Goal: Task Accomplishment & Management: Use online tool/utility

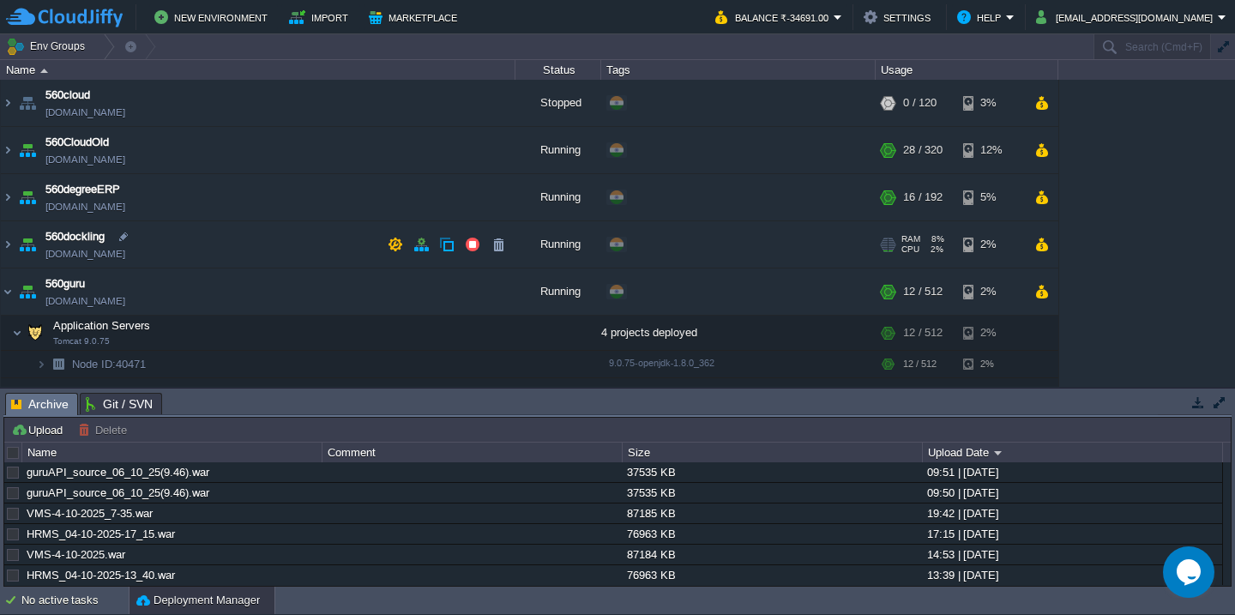
scroll to position [99, 0]
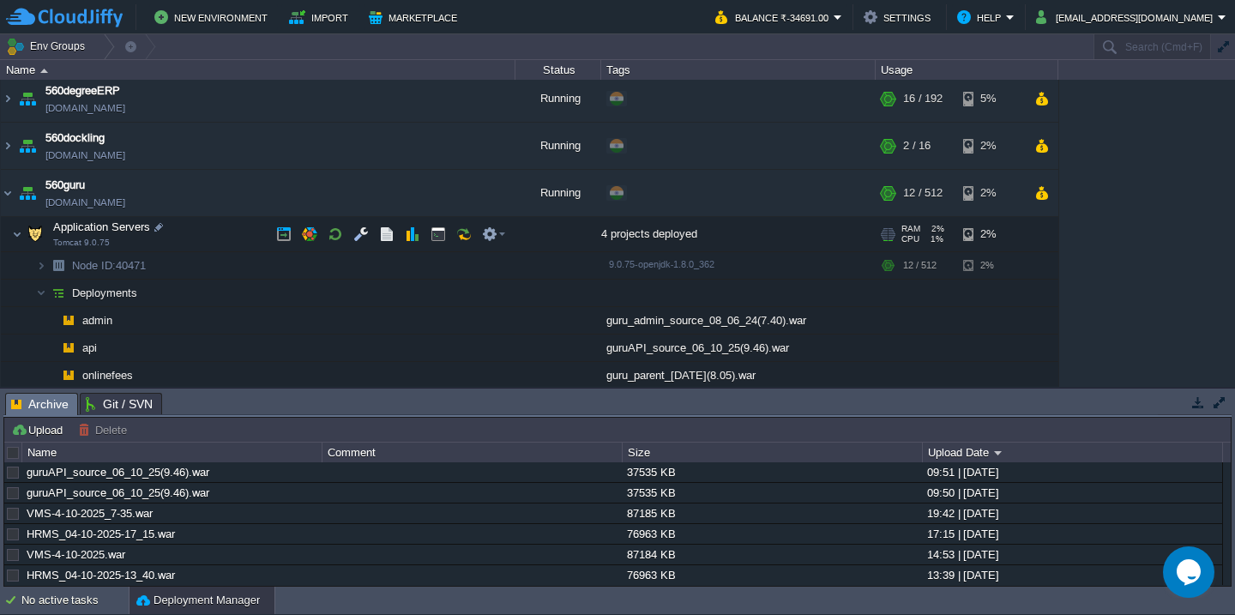
click at [226, 229] on td "Application Servers Tomcat 9.0.75" at bounding box center [258, 234] width 514 height 35
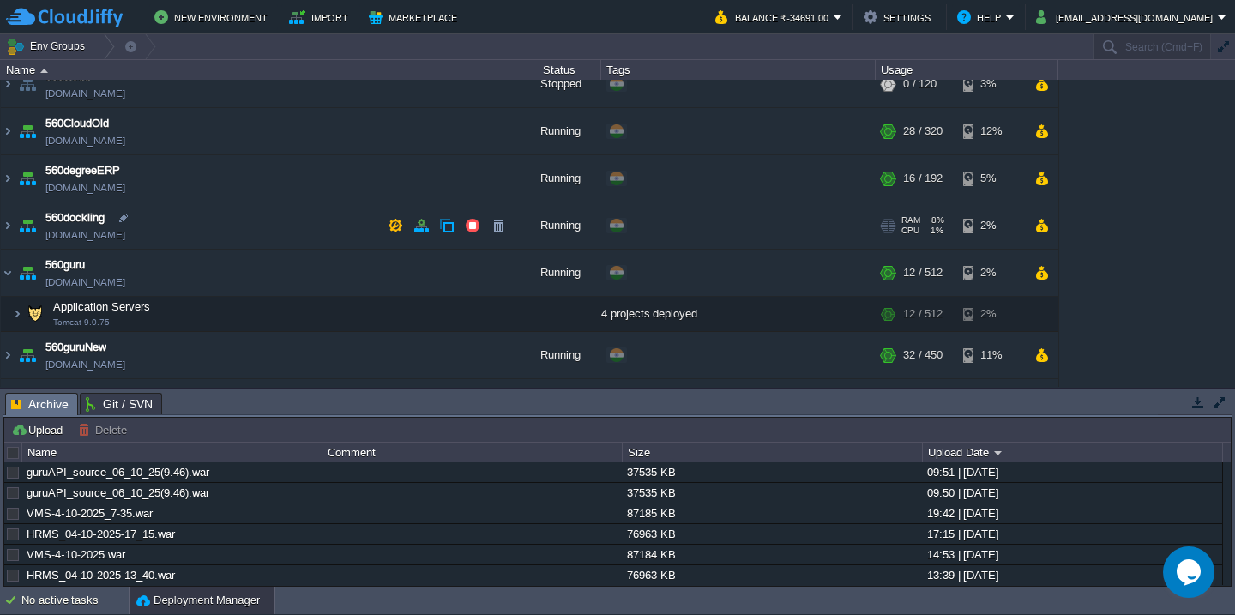
scroll to position [0, 0]
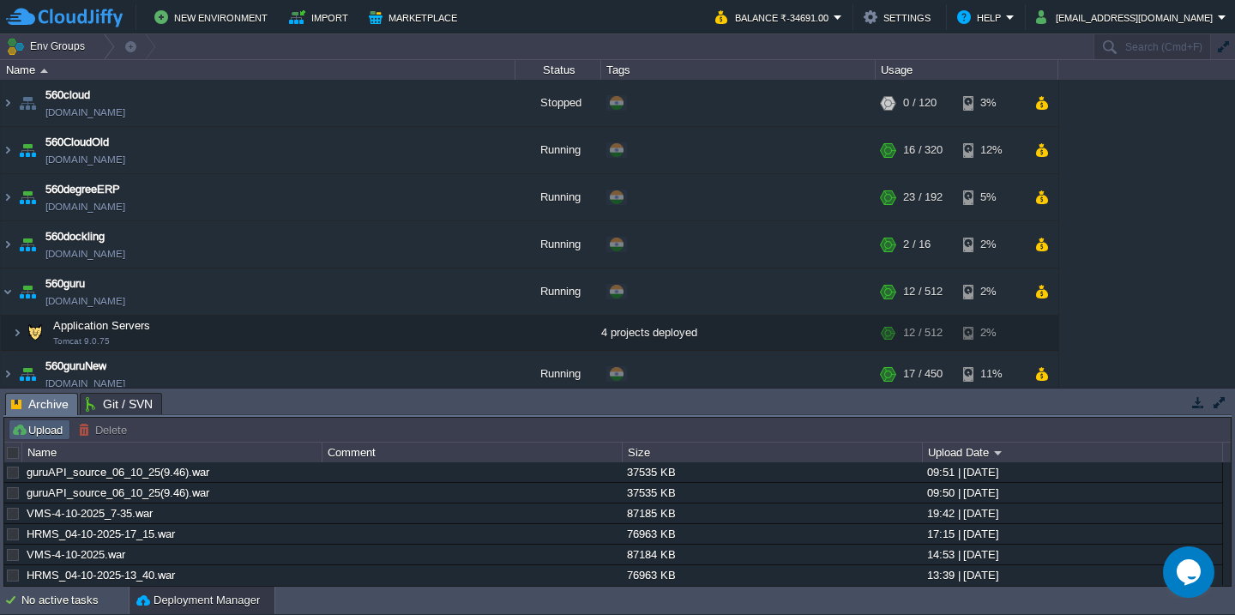
click at [38, 435] on button "Upload" at bounding box center [39, 429] width 57 height 15
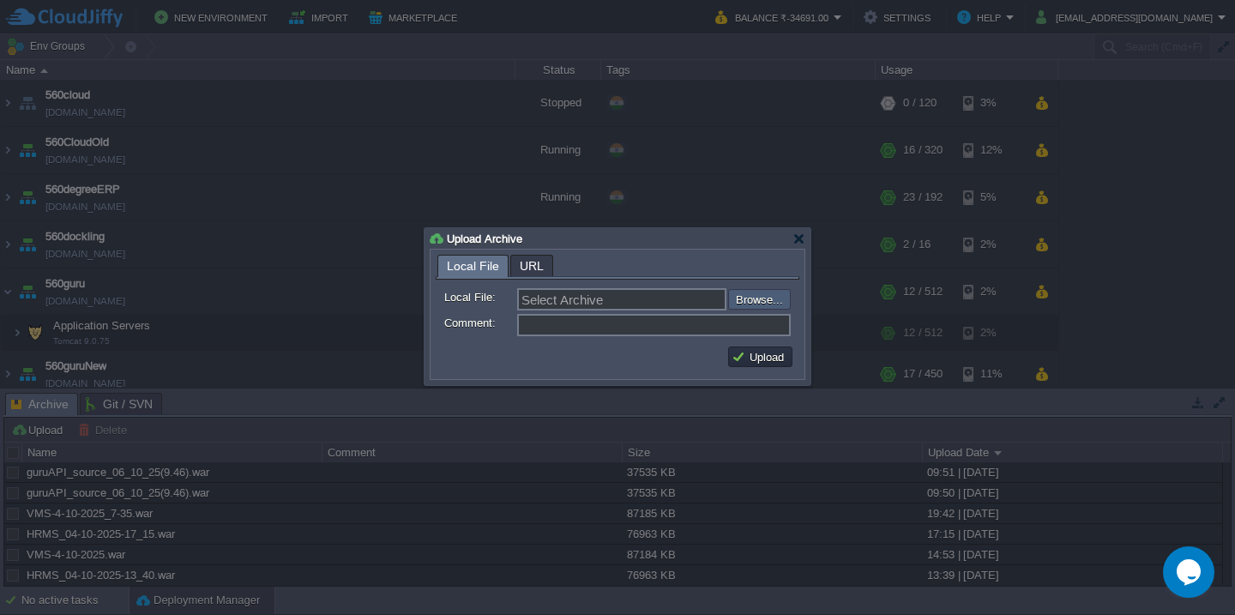
click at [744, 299] on input "file" at bounding box center [682, 299] width 217 height 21
type input "C:\fakepath\accounts_spring-100_06-10_2025_11-15-web.war"
type input "accounts_spring-100_06-10_2025_11-15-web.war"
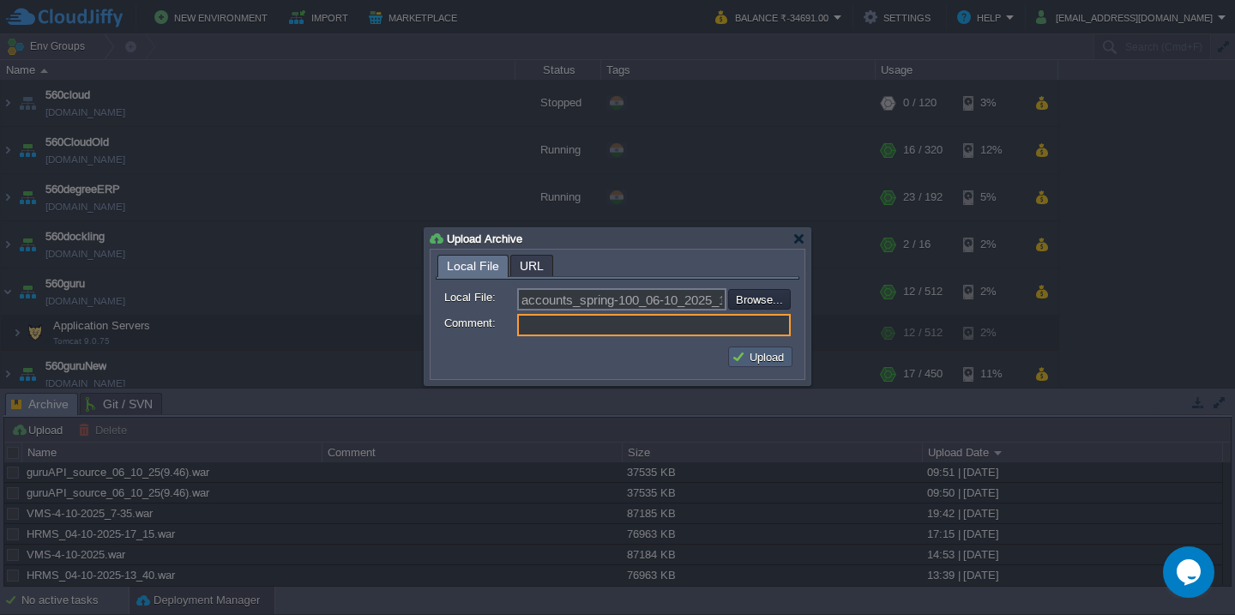
click at [772, 364] on button "Upload" at bounding box center [759, 356] width 57 height 15
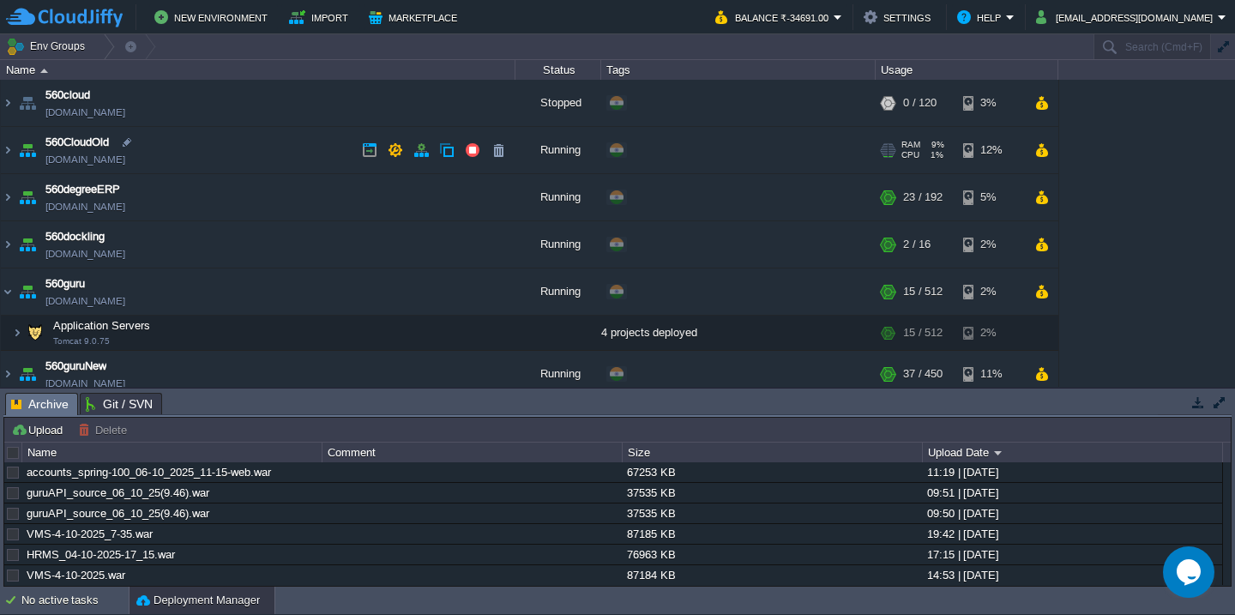
click at [242, 154] on td "560CloudOld [DOMAIN_NAME]" at bounding box center [258, 150] width 514 height 47
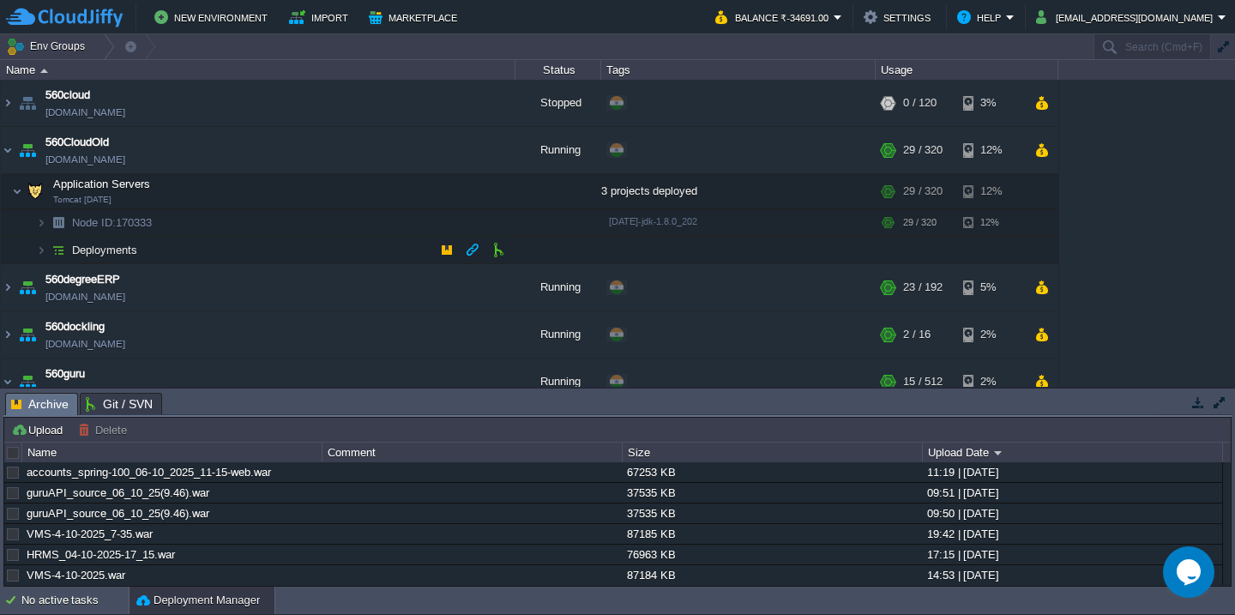
click at [229, 238] on td "Deployments" at bounding box center [258, 250] width 514 height 27
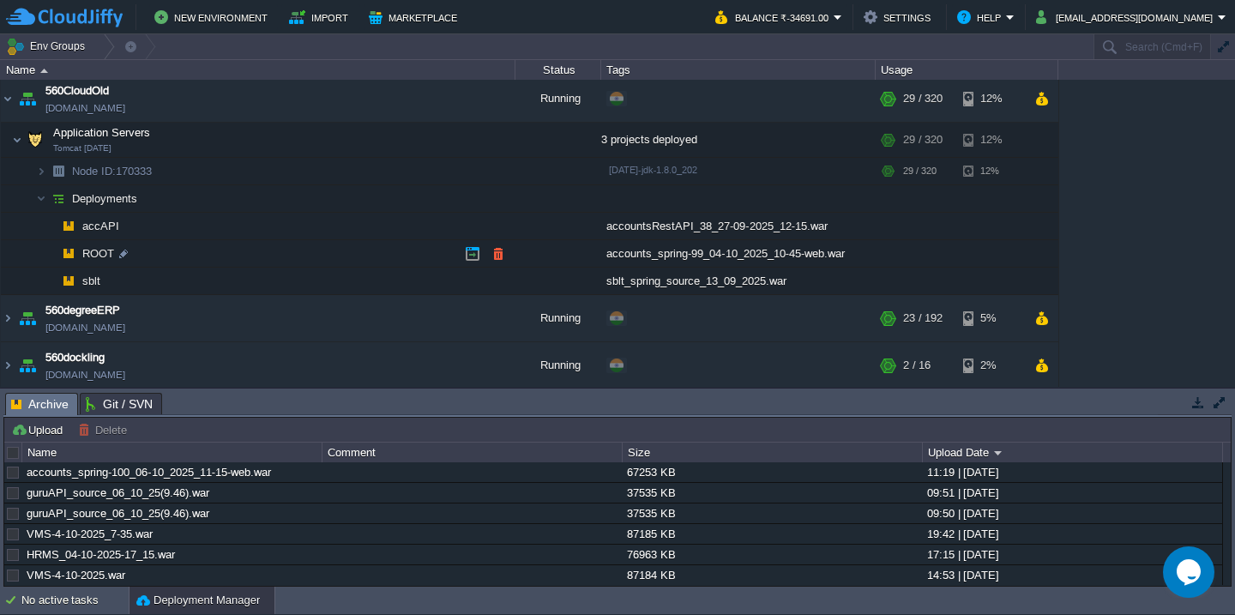
scroll to position [59, 0]
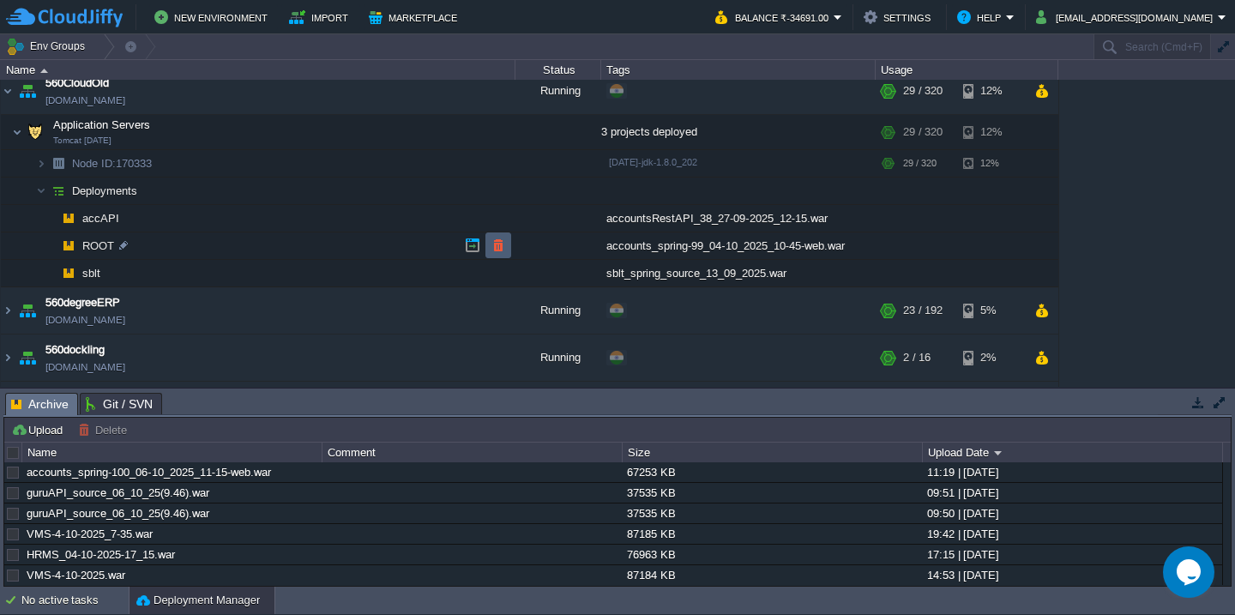
click at [499, 251] on button "button" at bounding box center [497, 245] width 15 height 15
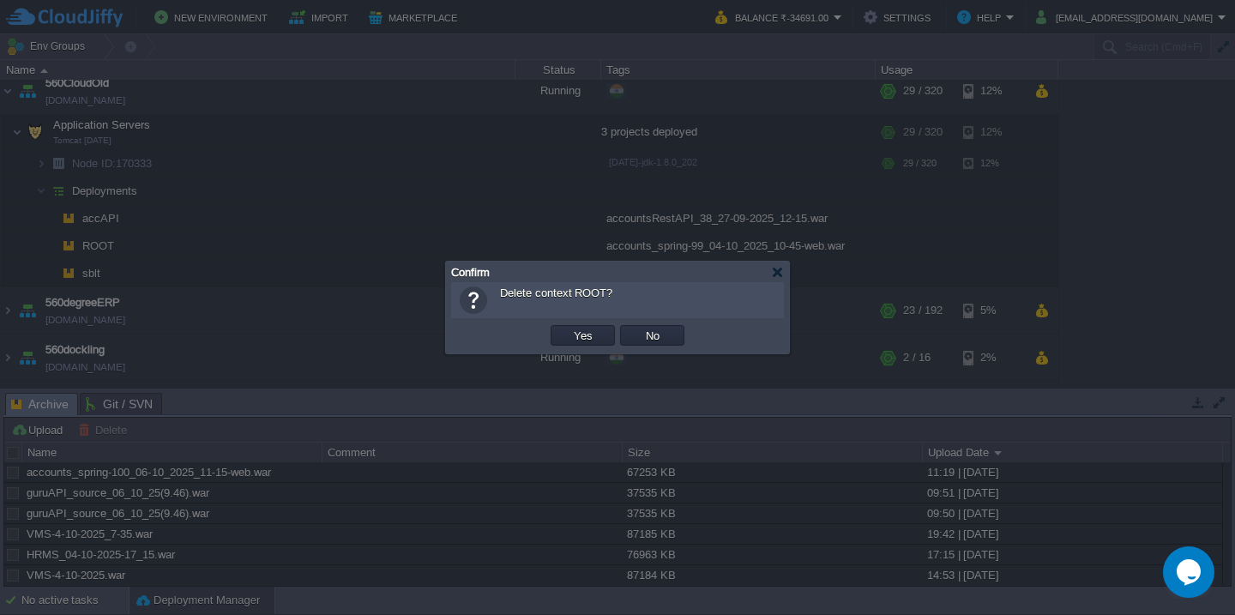
click at [568, 328] on button "Yes" at bounding box center [582, 335] width 29 height 15
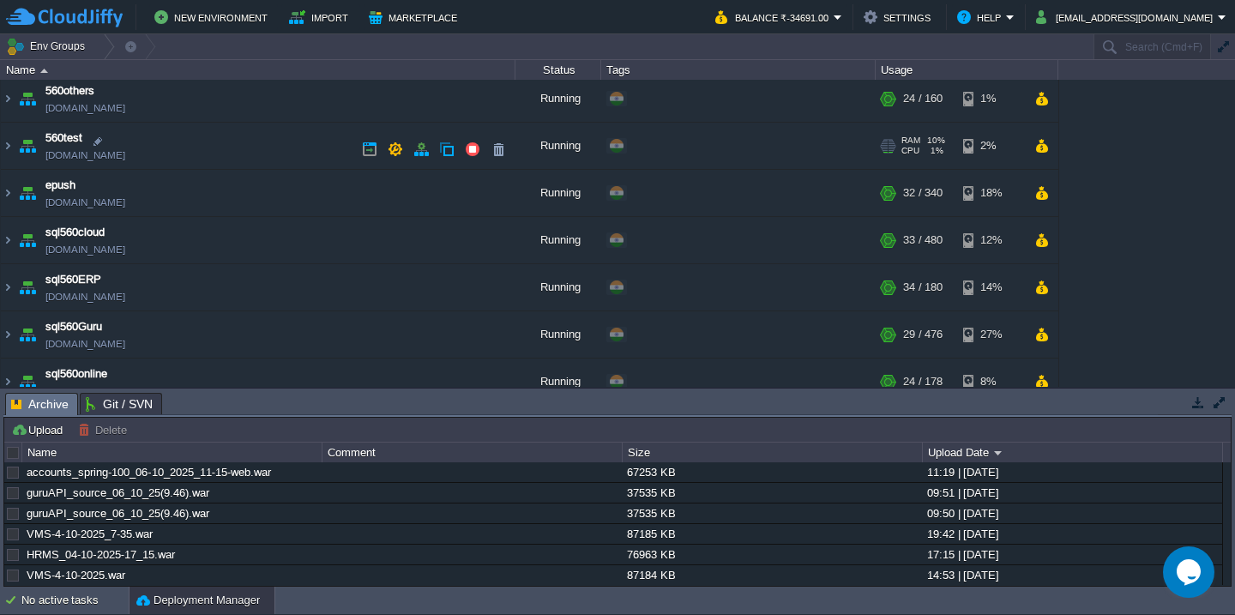
scroll to position [559, 0]
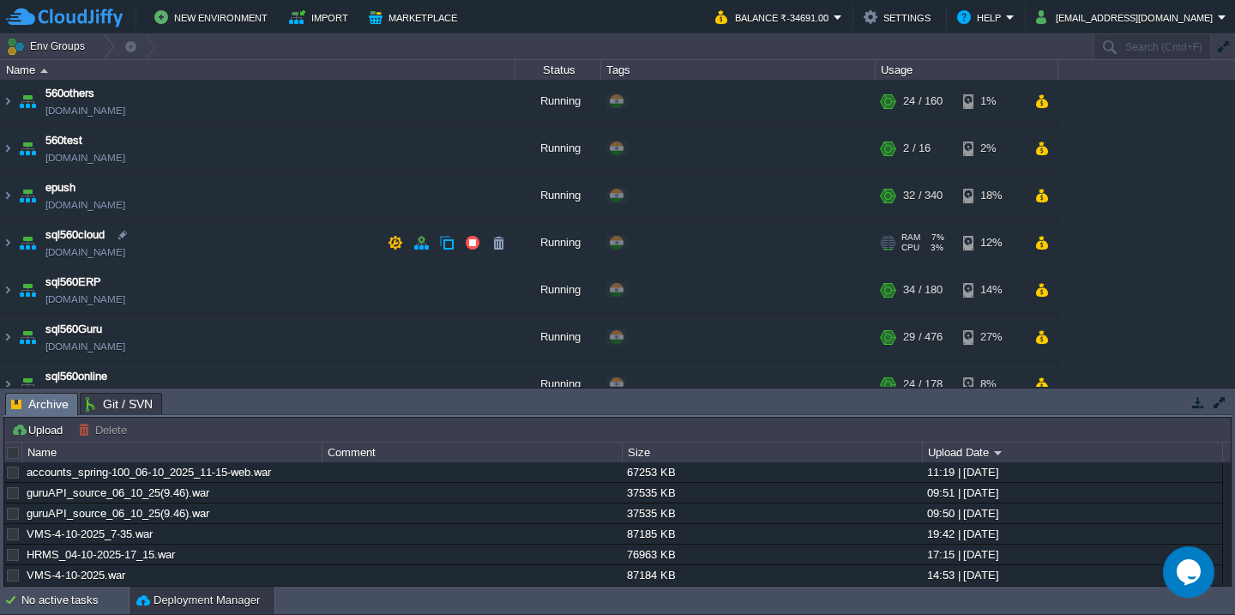
click at [263, 231] on td "sql560cloud [DOMAIN_NAME]" at bounding box center [258, 243] width 514 height 47
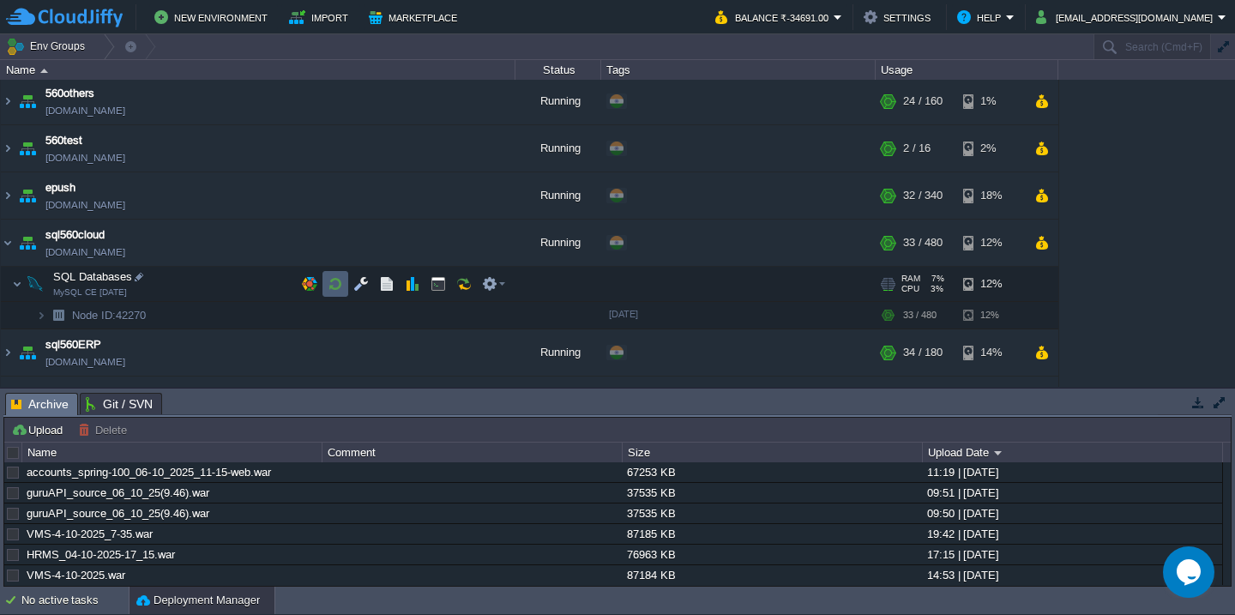
click at [337, 284] on button "button" at bounding box center [335, 283] width 15 height 15
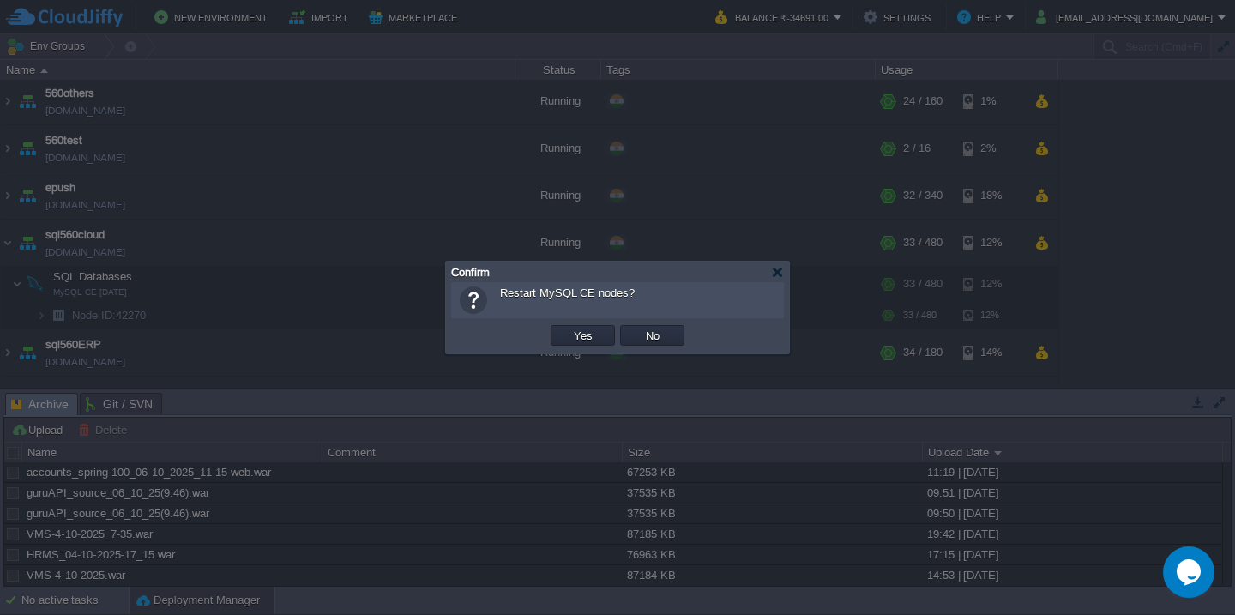
click at [568, 328] on button "Yes" at bounding box center [582, 335] width 29 height 15
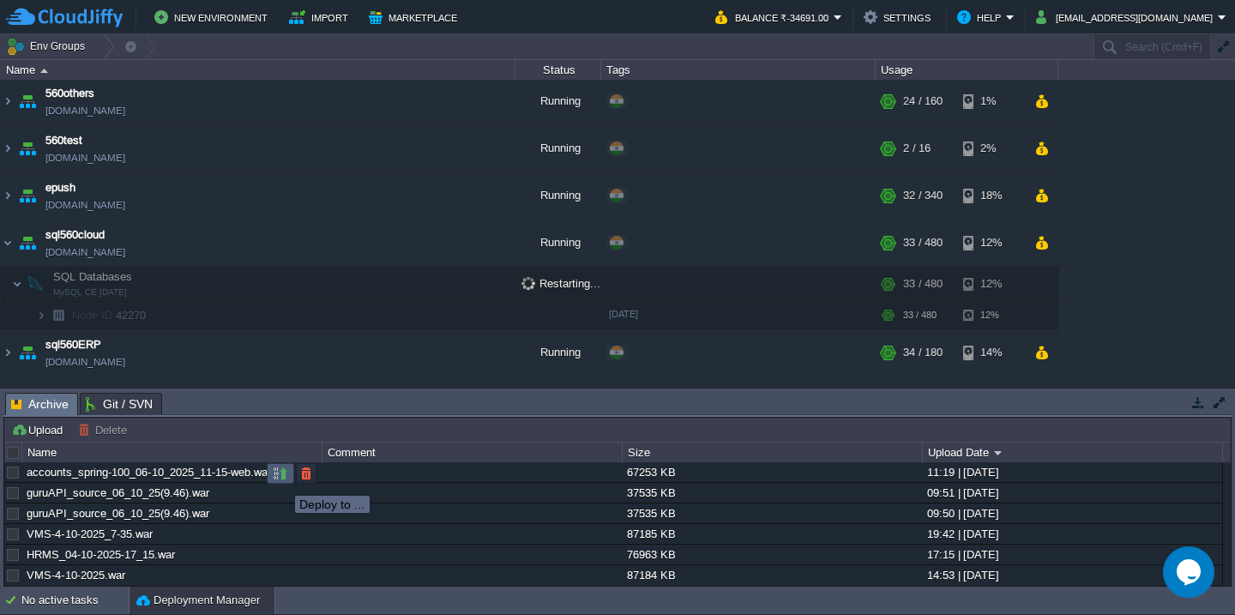
click at [282, 480] on button "button" at bounding box center [280, 473] width 15 height 15
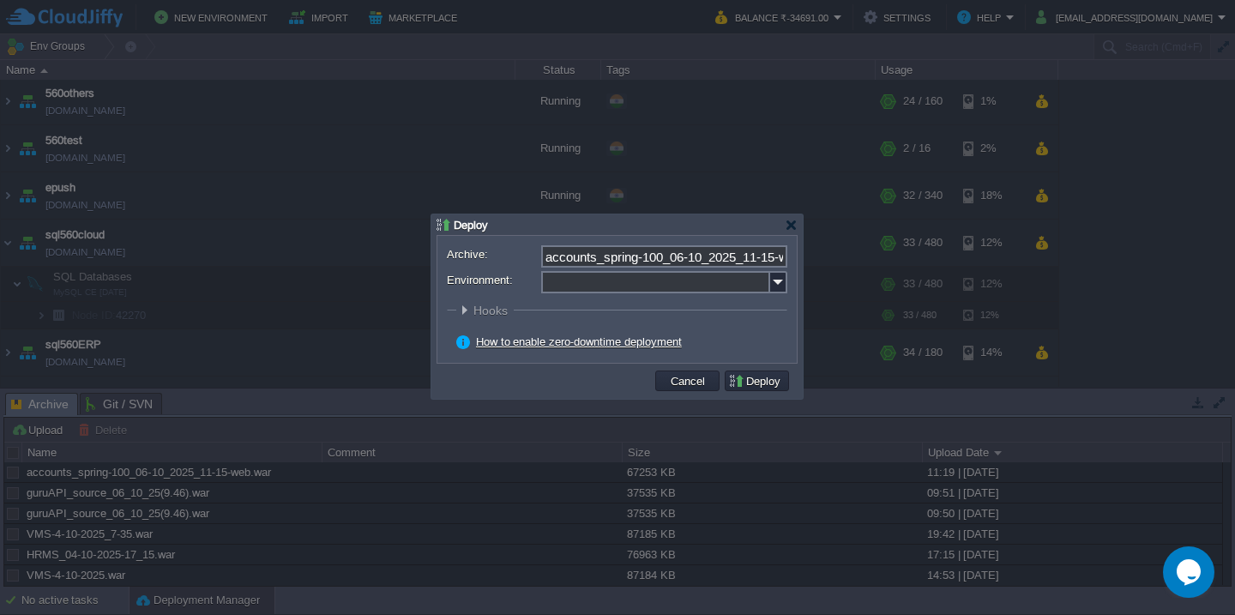
click at [650, 283] on input "Environment:" at bounding box center [655, 282] width 229 height 22
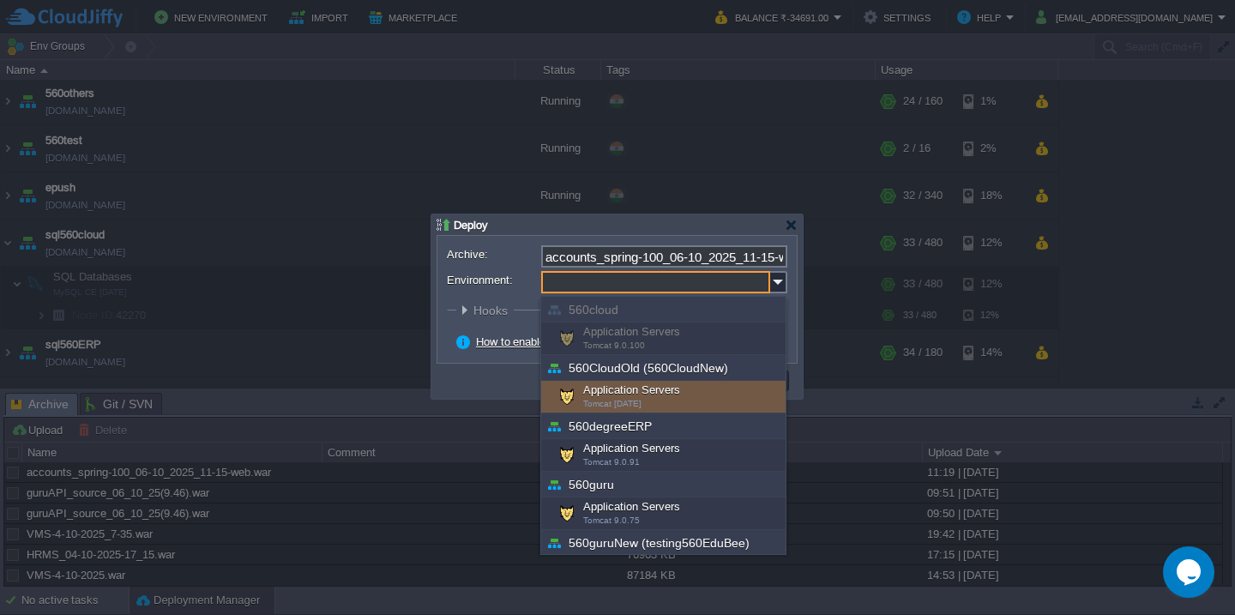
click at [635, 385] on div "Application Servers Tomcat [DATE]" at bounding box center [663, 397] width 244 height 33
type input "Application Servers (560CloudOld (560CloudNew))"
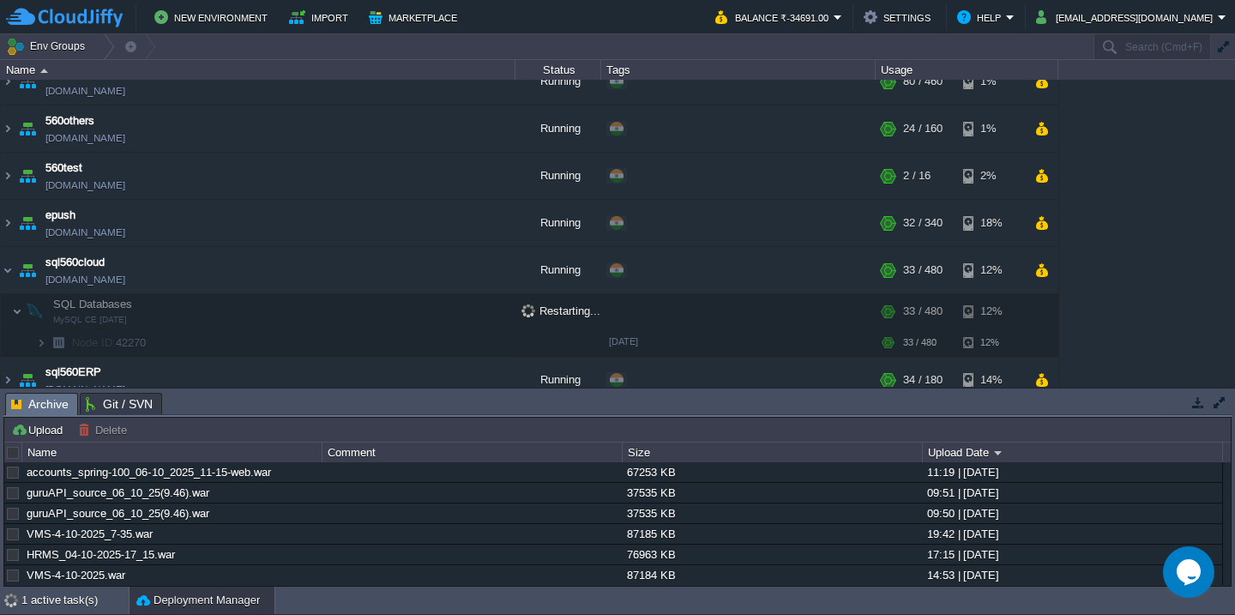
scroll to position [484, 0]
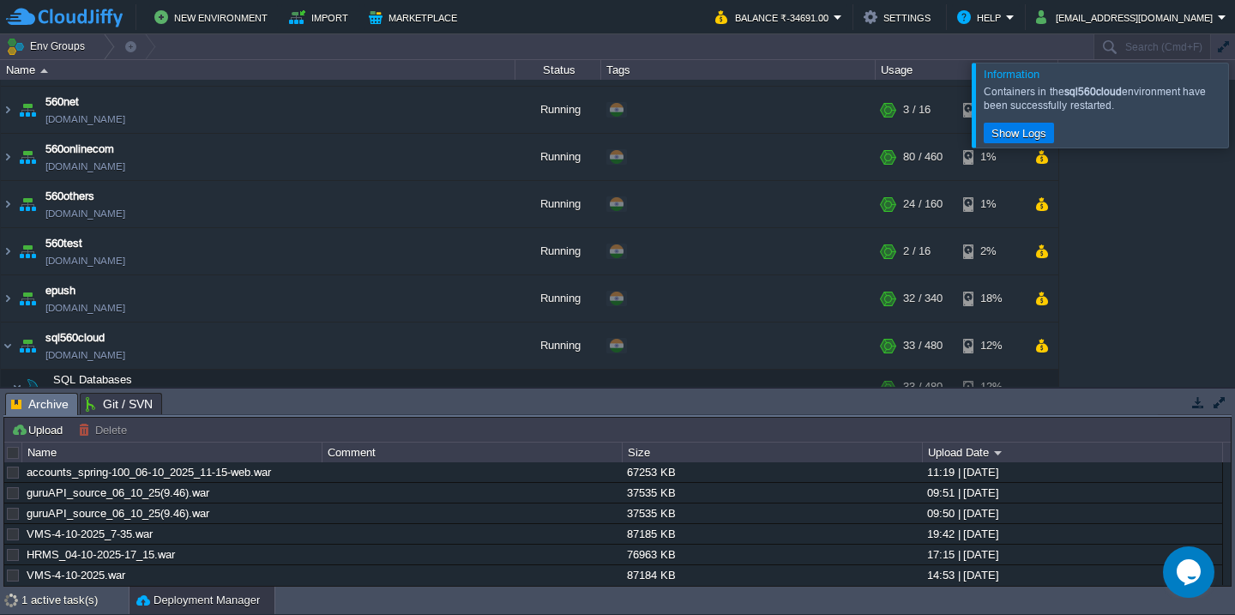
click at [1234, 112] on div at bounding box center [1255, 105] width 0 height 84
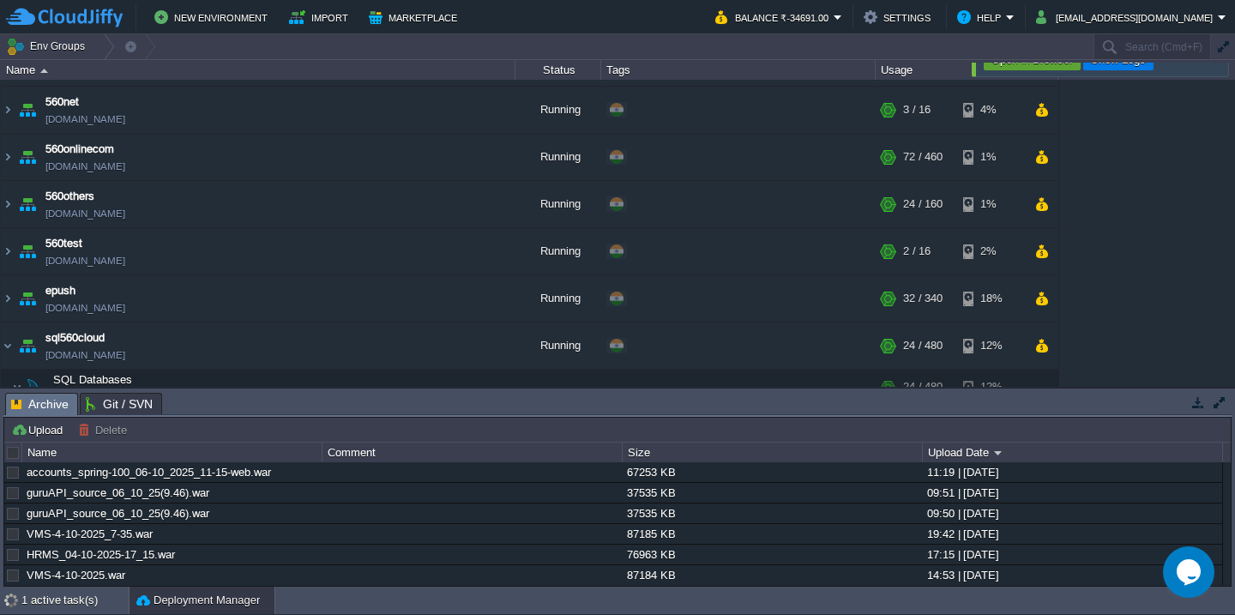
scroll to position [98, 0]
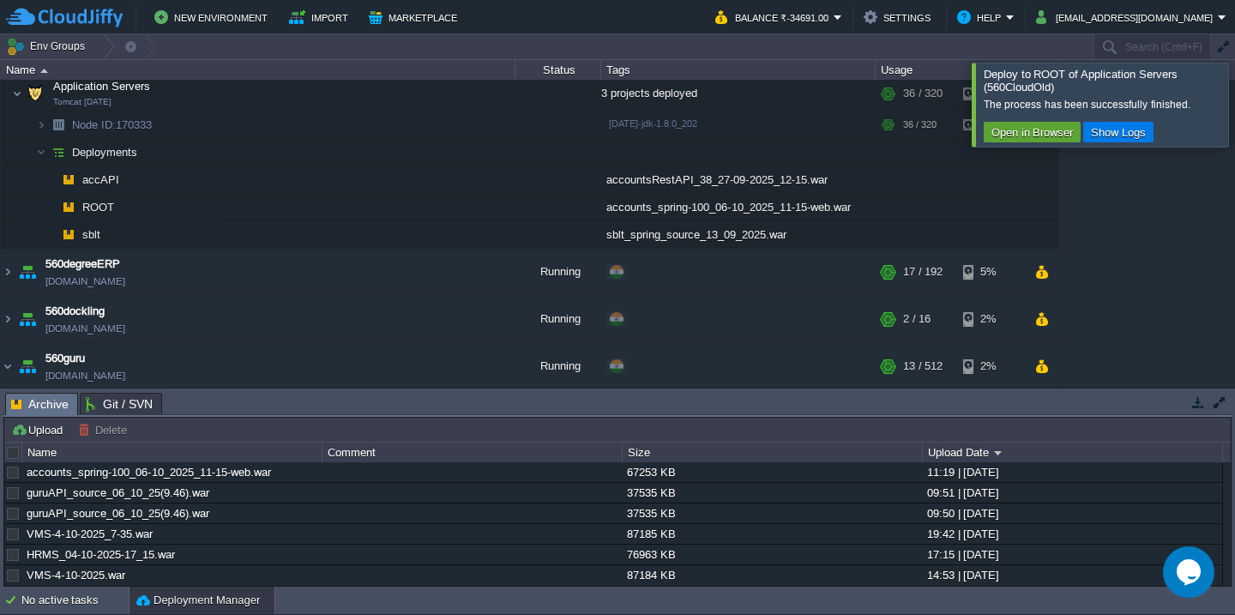
click at [1234, 104] on div at bounding box center [1255, 104] width 0 height 83
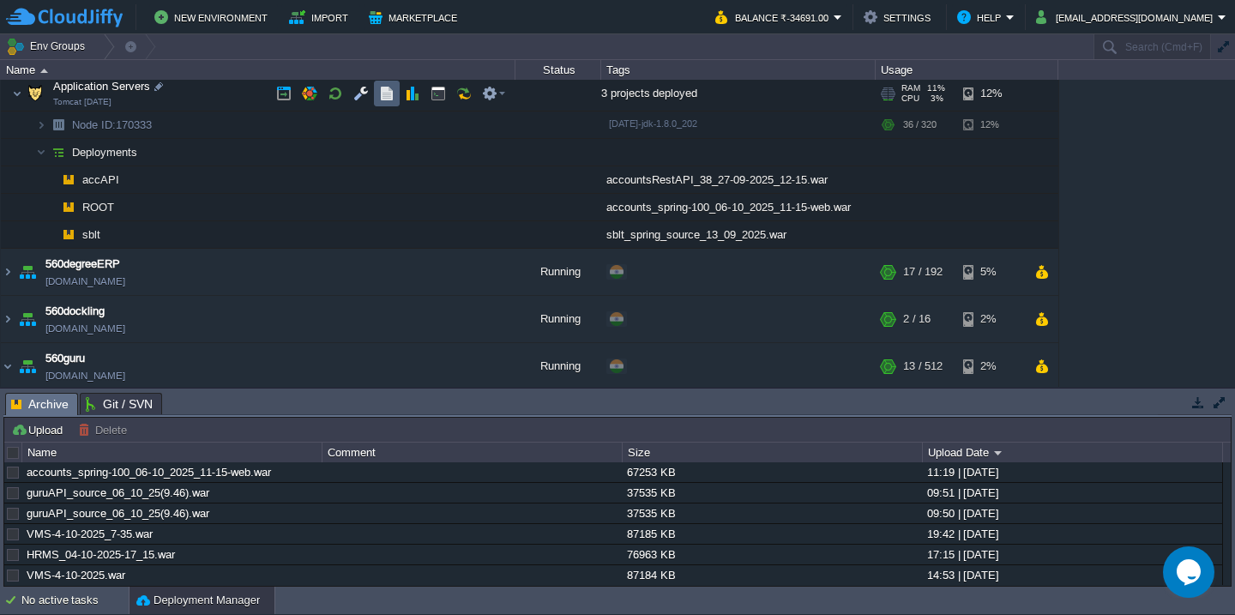
click at [381, 101] on button "button" at bounding box center [386, 93] width 15 height 15
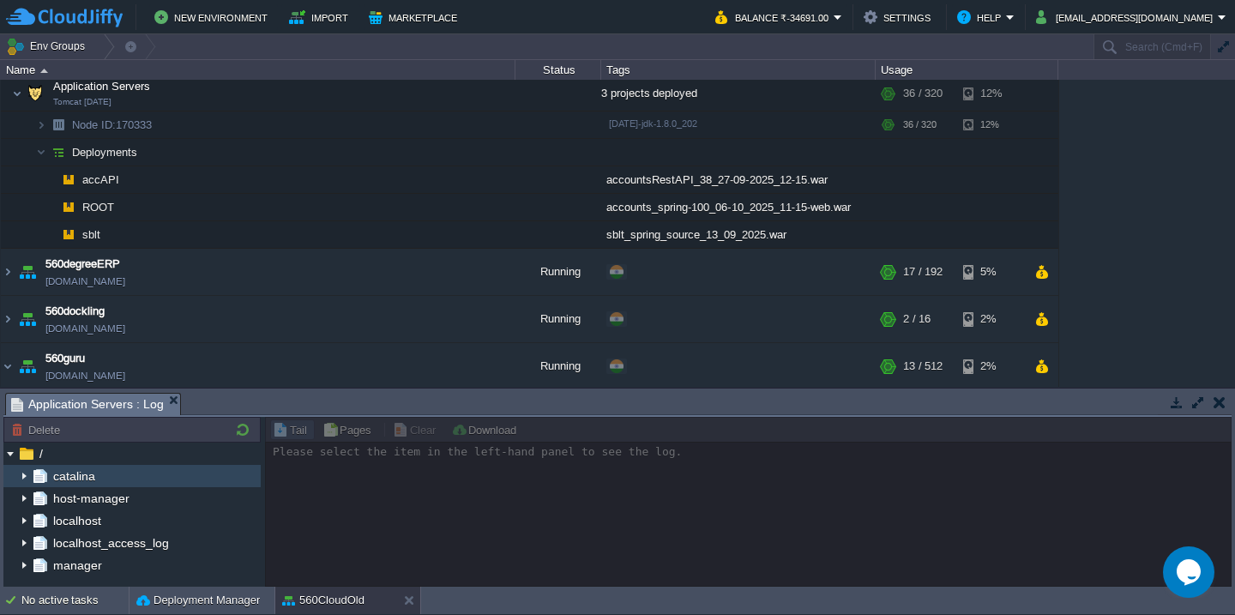
click at [18, 477] on img at bounding box center [24, 476] width 14 height 22
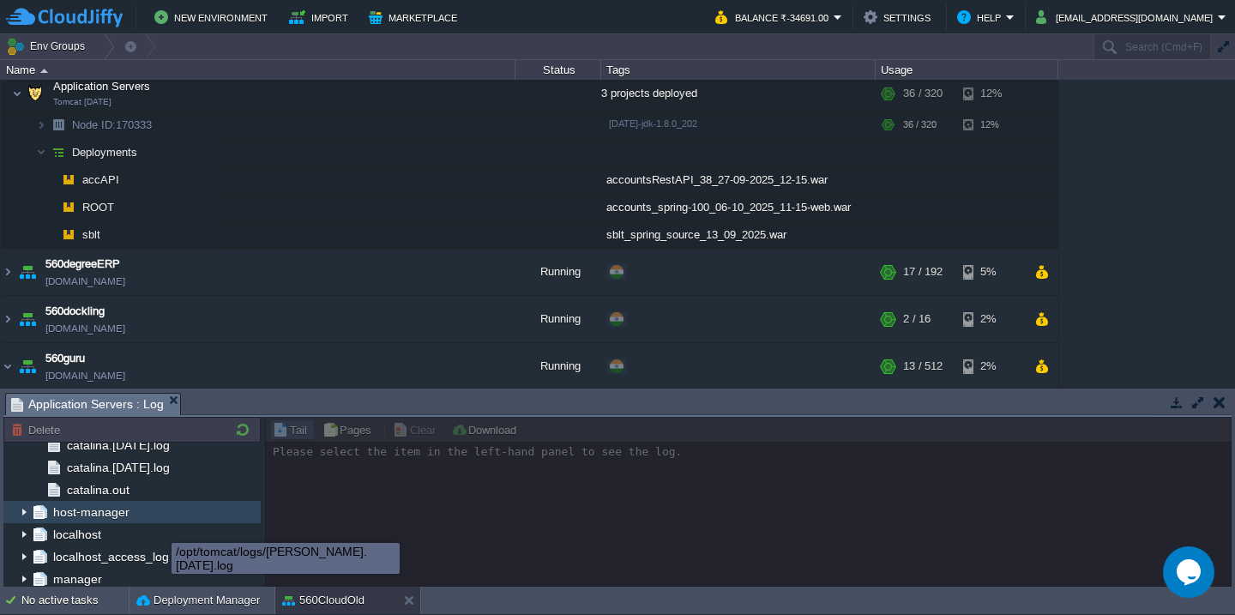
scroll to position [3401, 0]
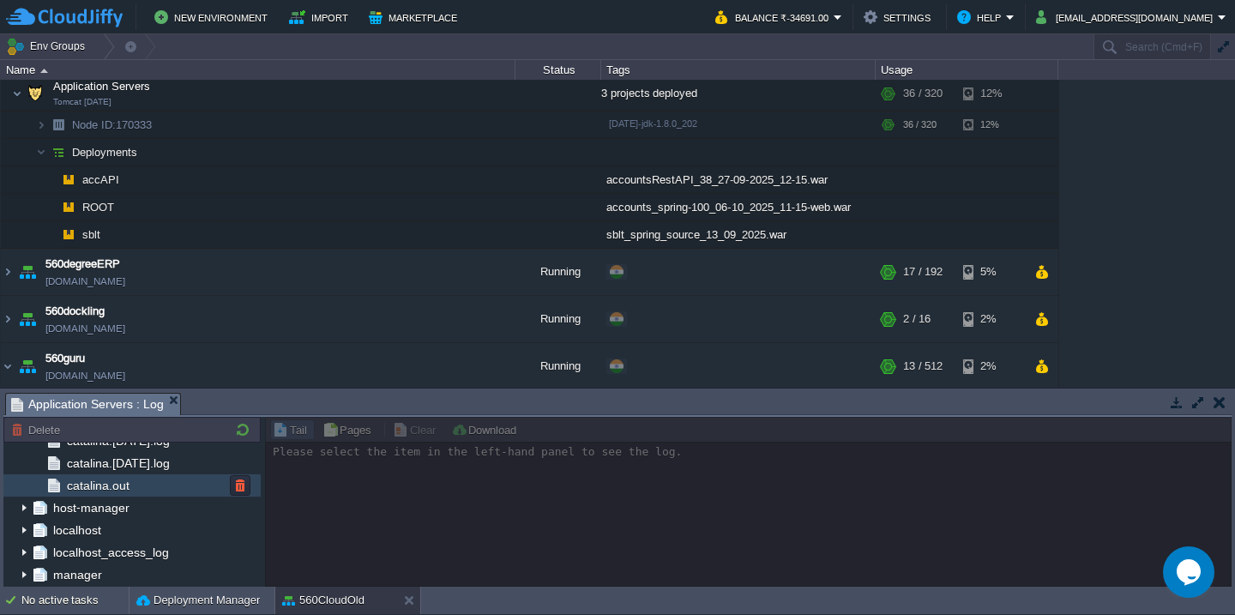
click at [165, 482] on div "catalina.out" at bounding box center [131, 485] width 257 height 22
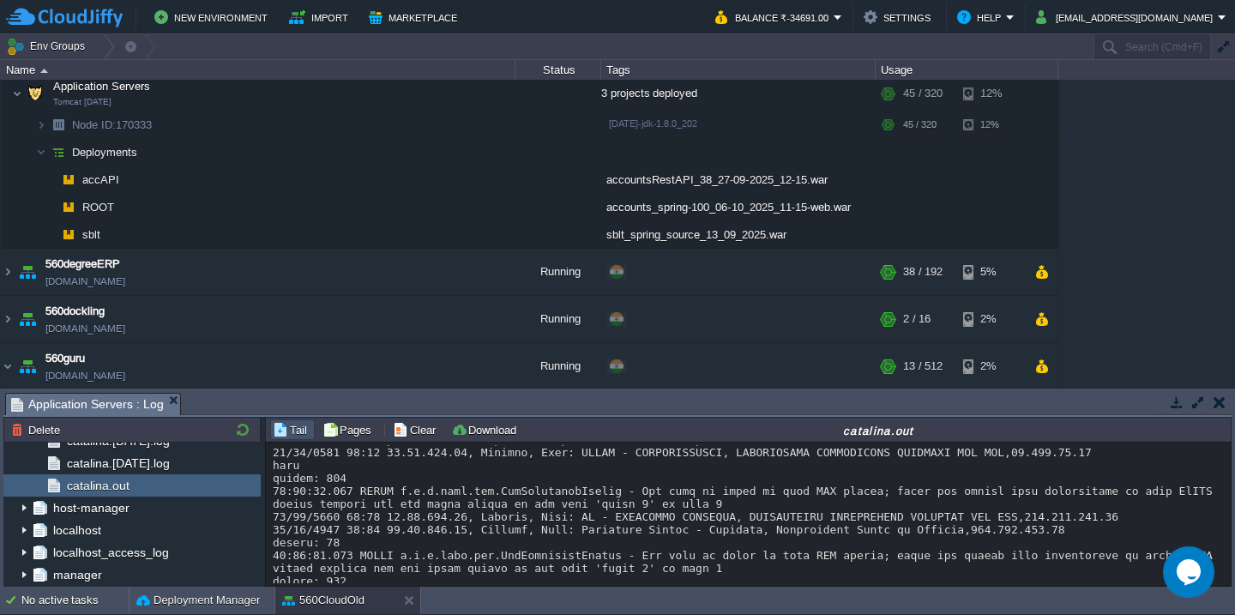
scroll to position [35191, 0]
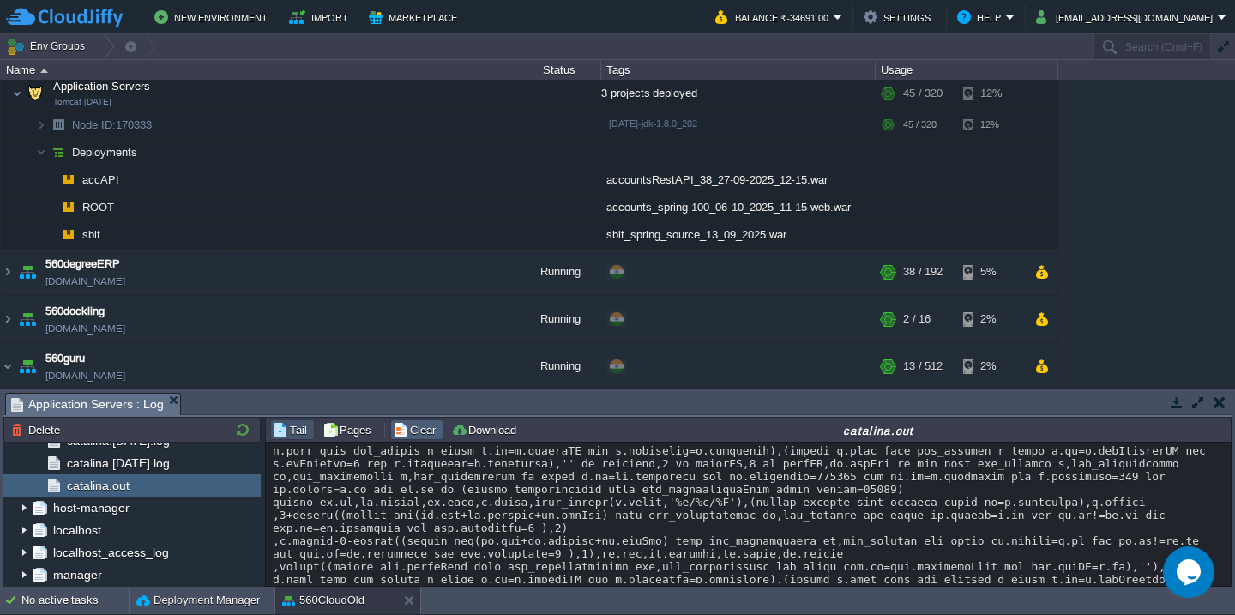
click at [418, 430] on button "Clear" at bounding box center [417, 429] width 48 height 15
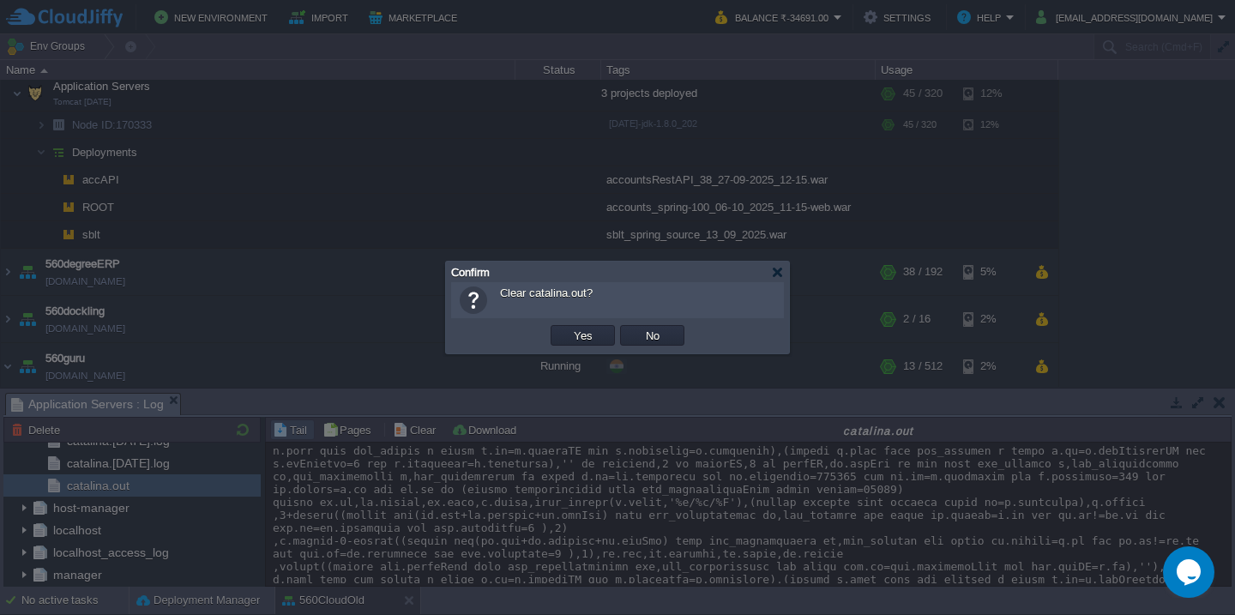
click at [568, 328] on button "Yes" at bounding box center [582, 335] width 29 height 15
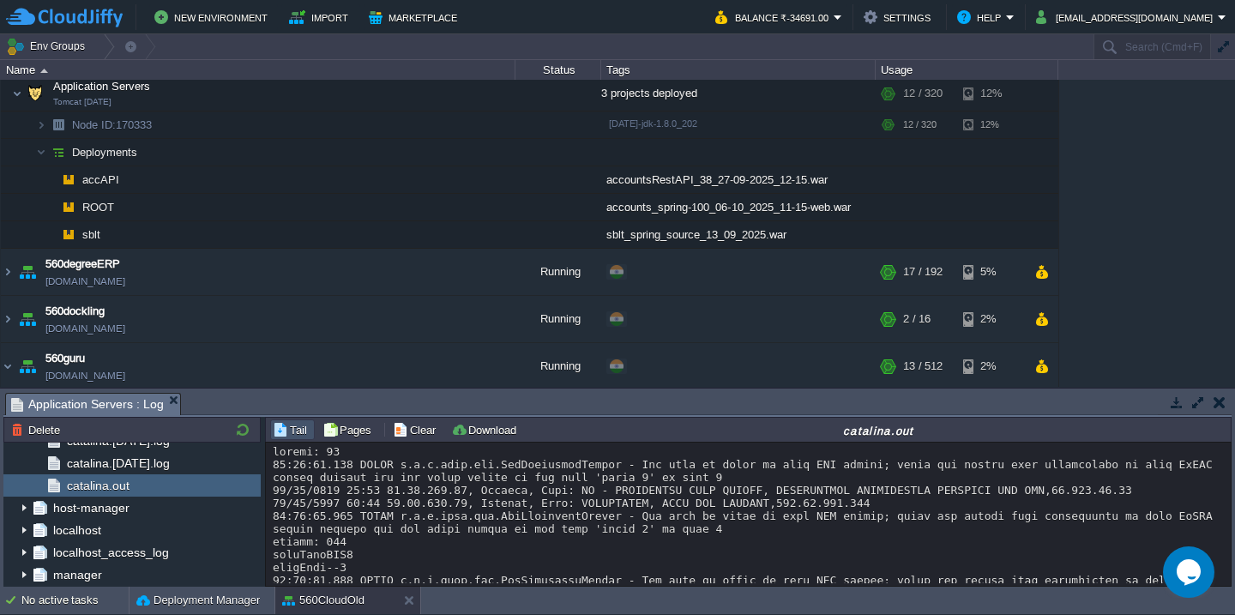
scroll to position [746, 0]
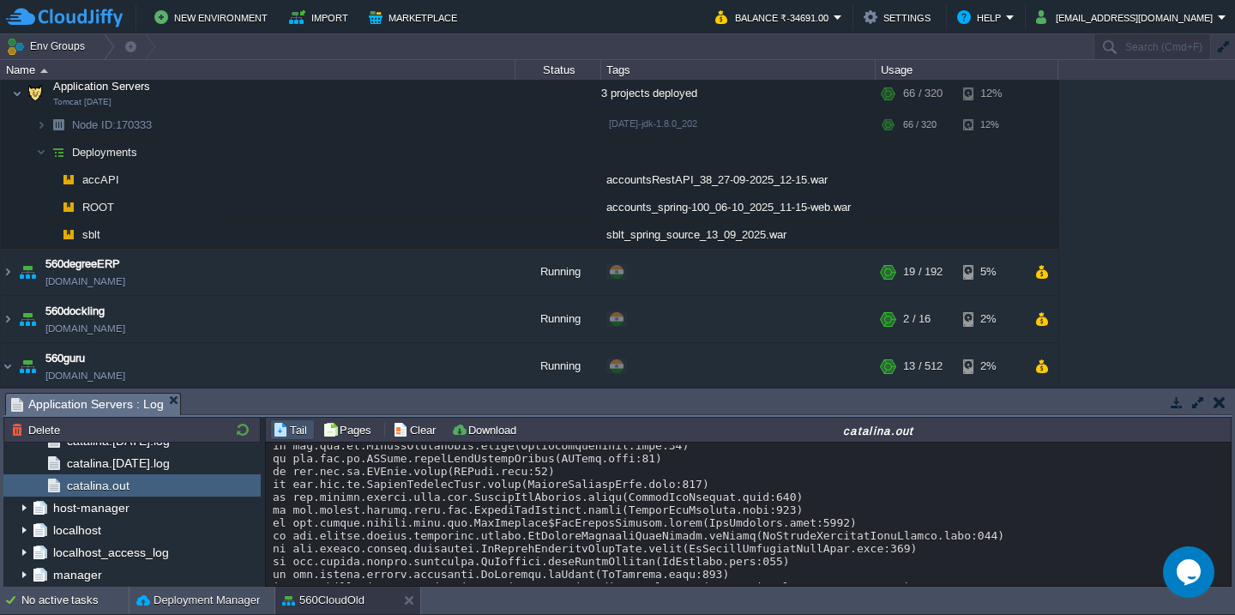
scroll to position [0, 0]
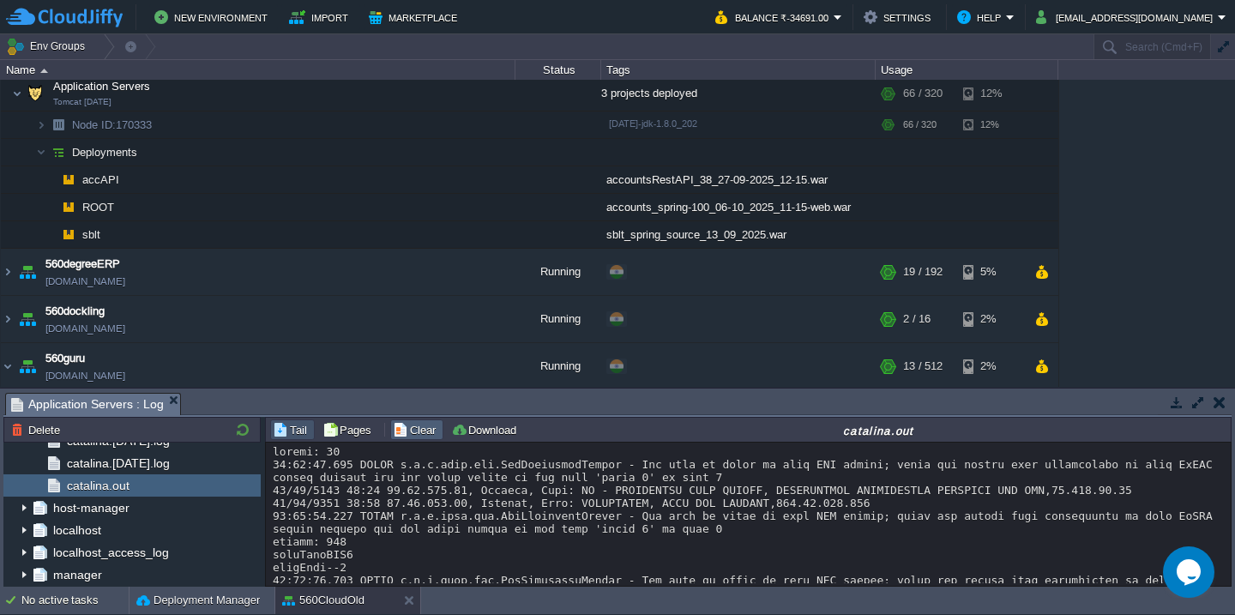
click at [393, 425] on button "Clear" at bounding box center [417, 429] width 48 height 15
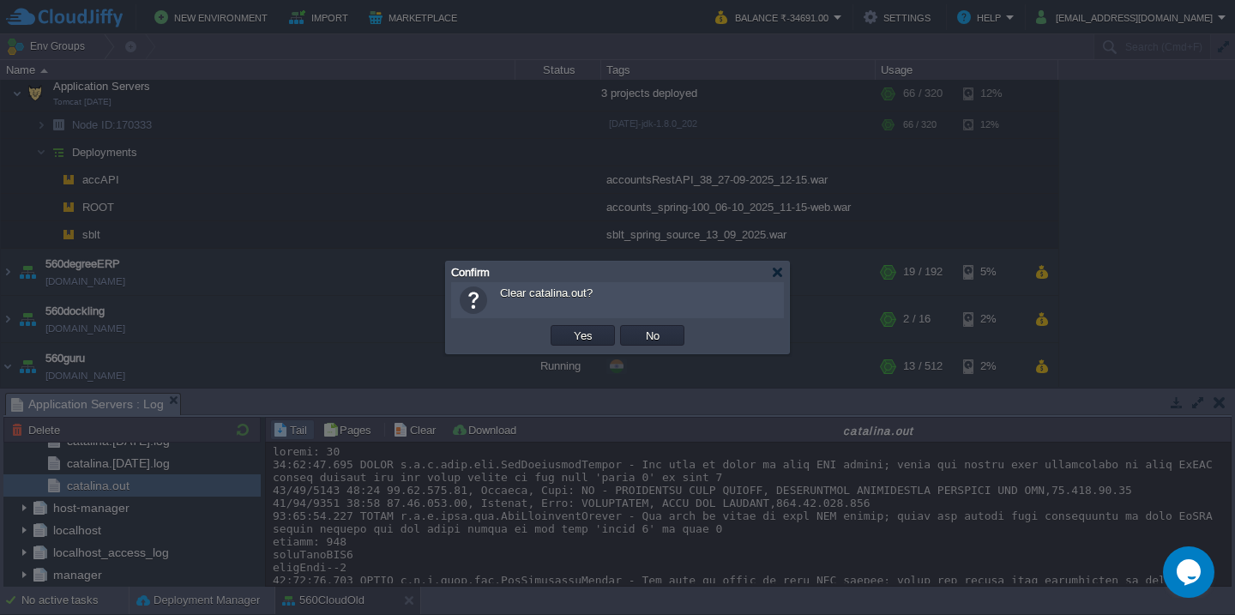
click at [568, 328] on button "Yes" at bounding box center [582, 335] width 29 height 15
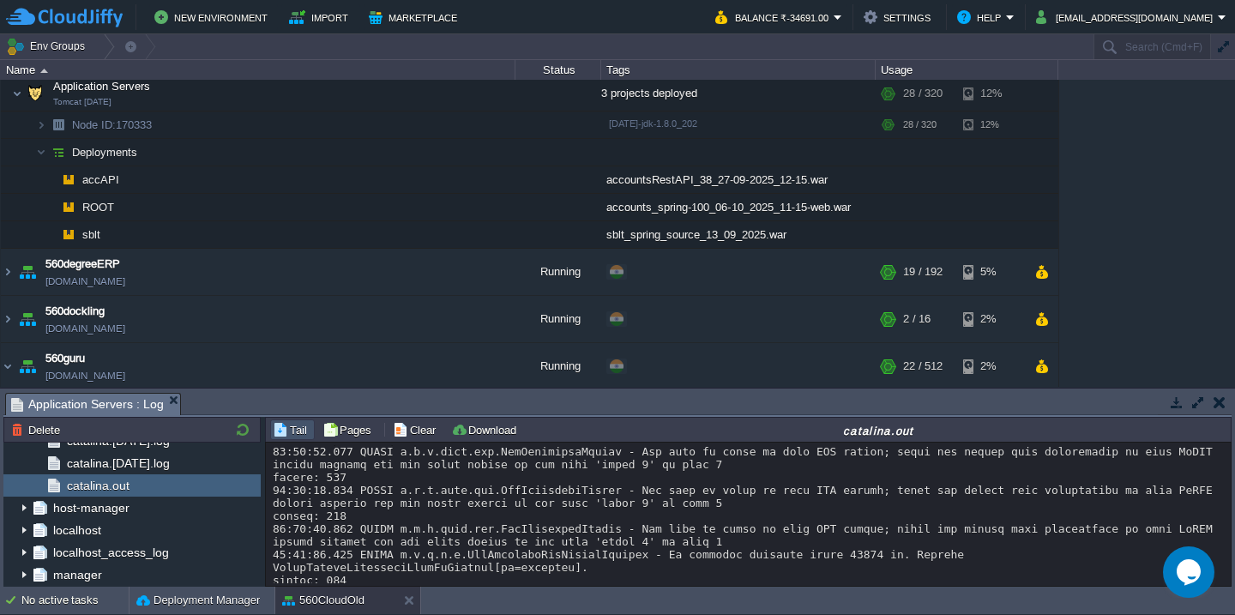
scroll to position [1685, 0]
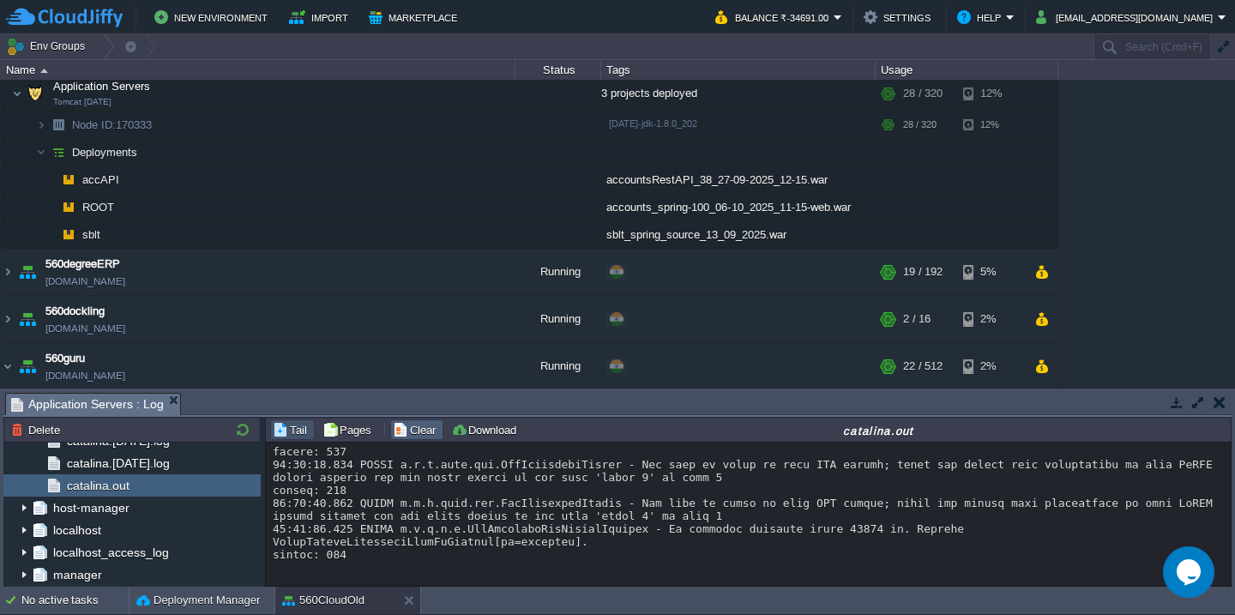
click at [404, 432] on button "Clear" at bounding box center [417, 429] width 48 height 15
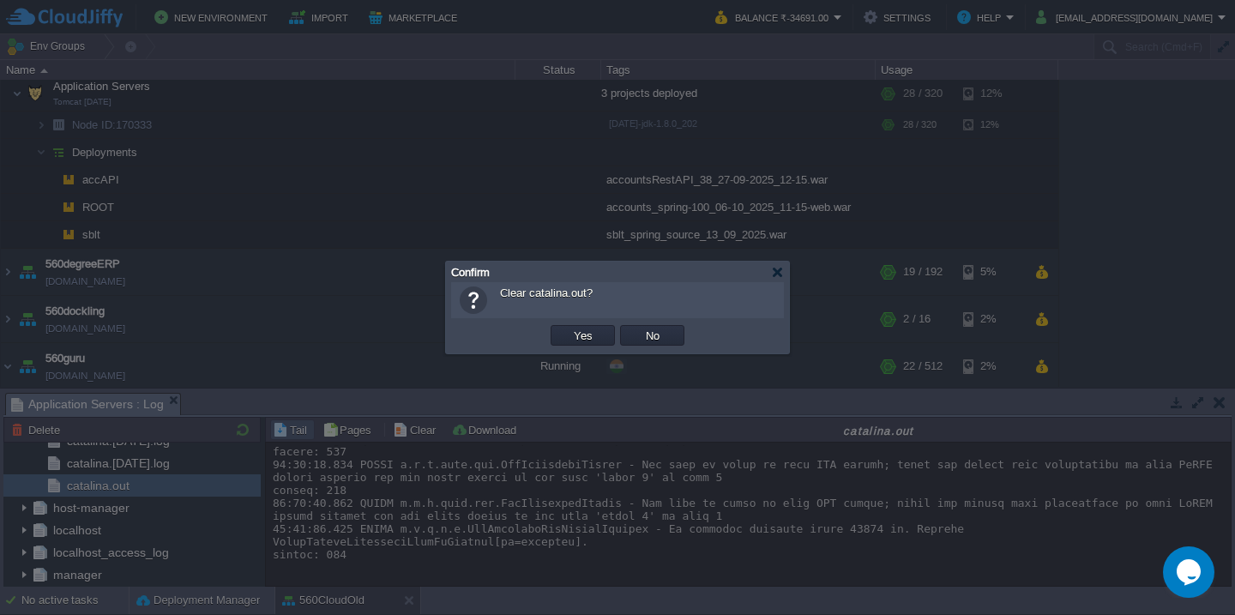
click at [568, 328] on button "Yes" at bounding box center [582, 335] width 29 height 15
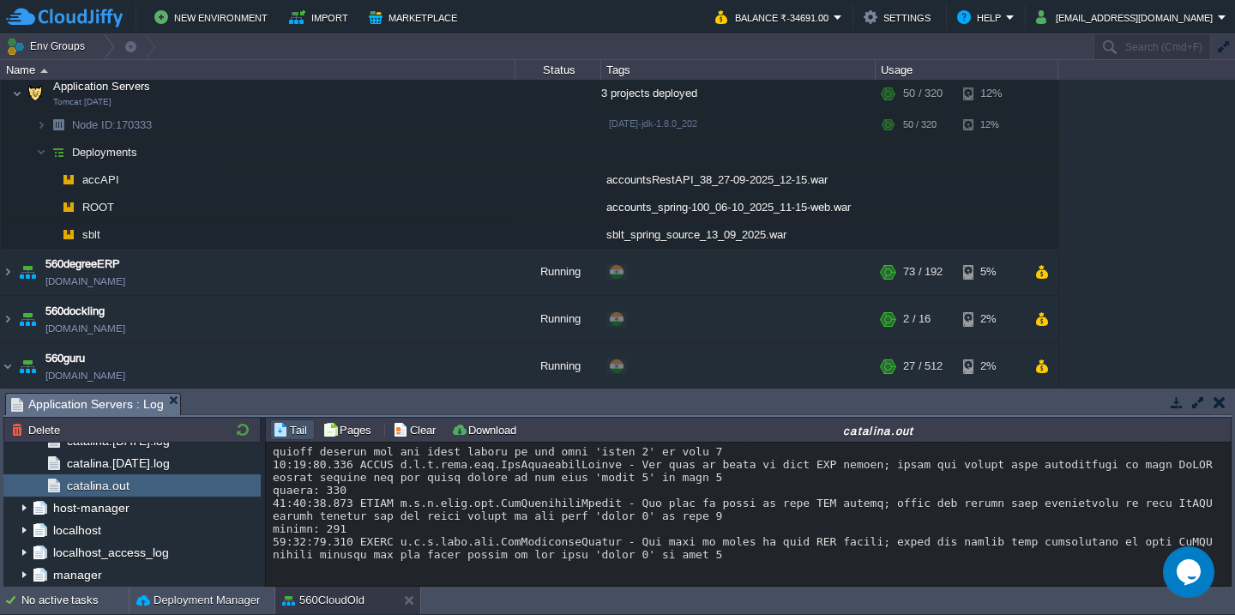
scroll to position [193, 0]
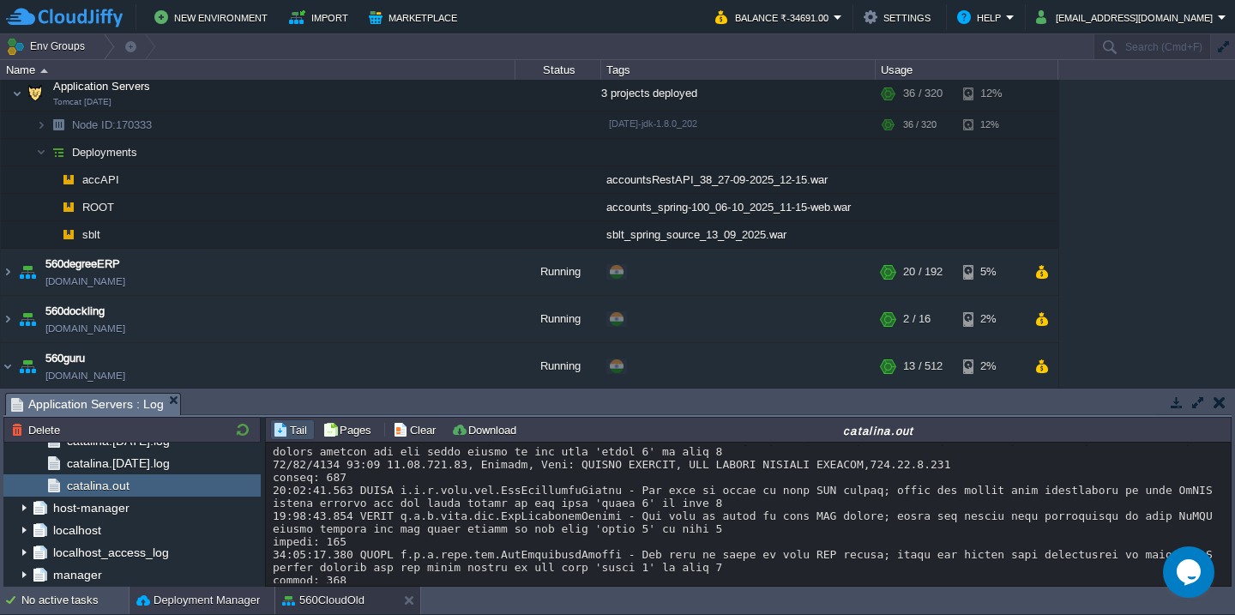
click at [178, 595] on button "Deployment Manager" at bounding box center [197, 600] width 123 height 17
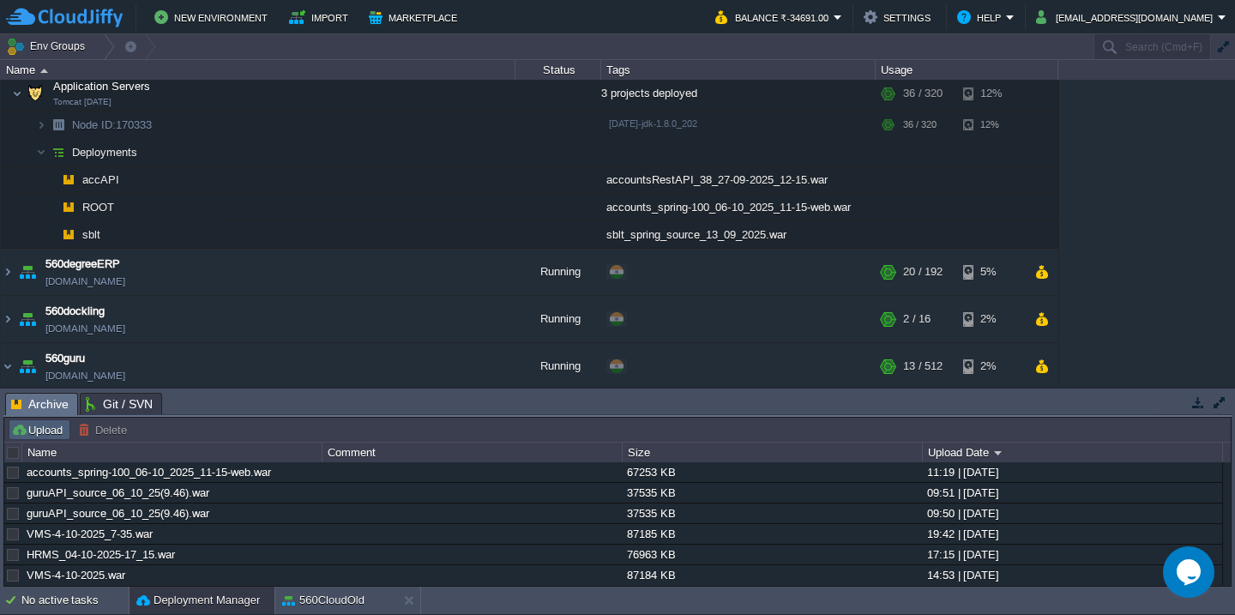
click at [33, 428] on button "Upload" at bounding box center [39, 429] width 57 height 15
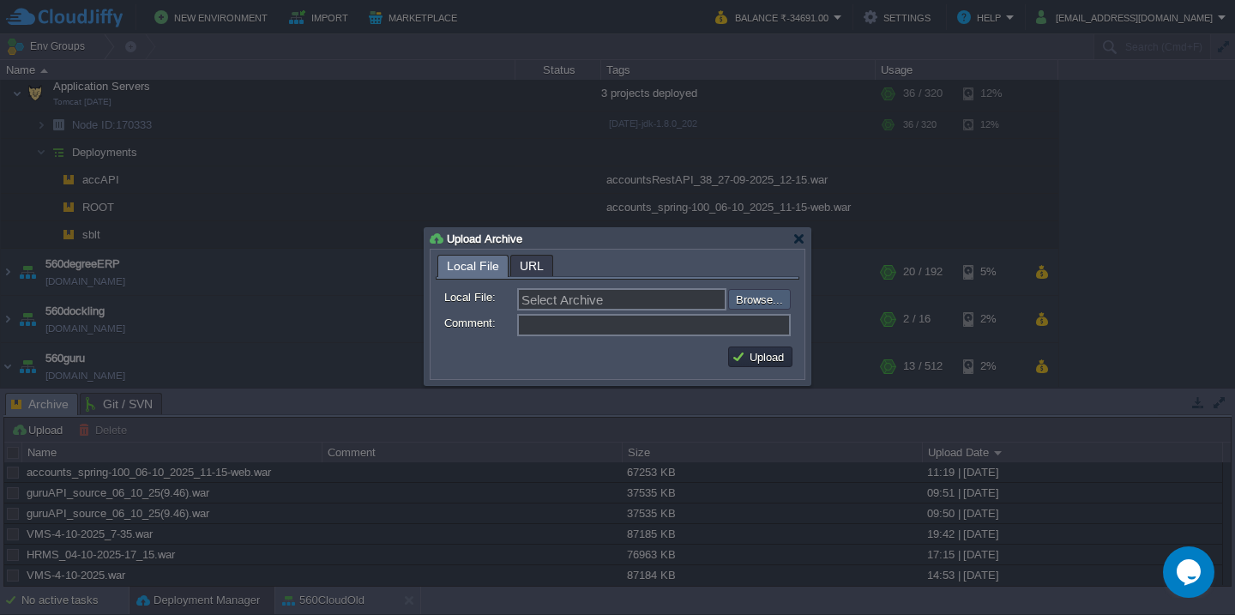
click at [757, 297] on input "file" at bounding box center [682, 299] width 217 height 21
type input "C:\fakepath\erp_[DATE].war"
type input "erp_[DATE].war"
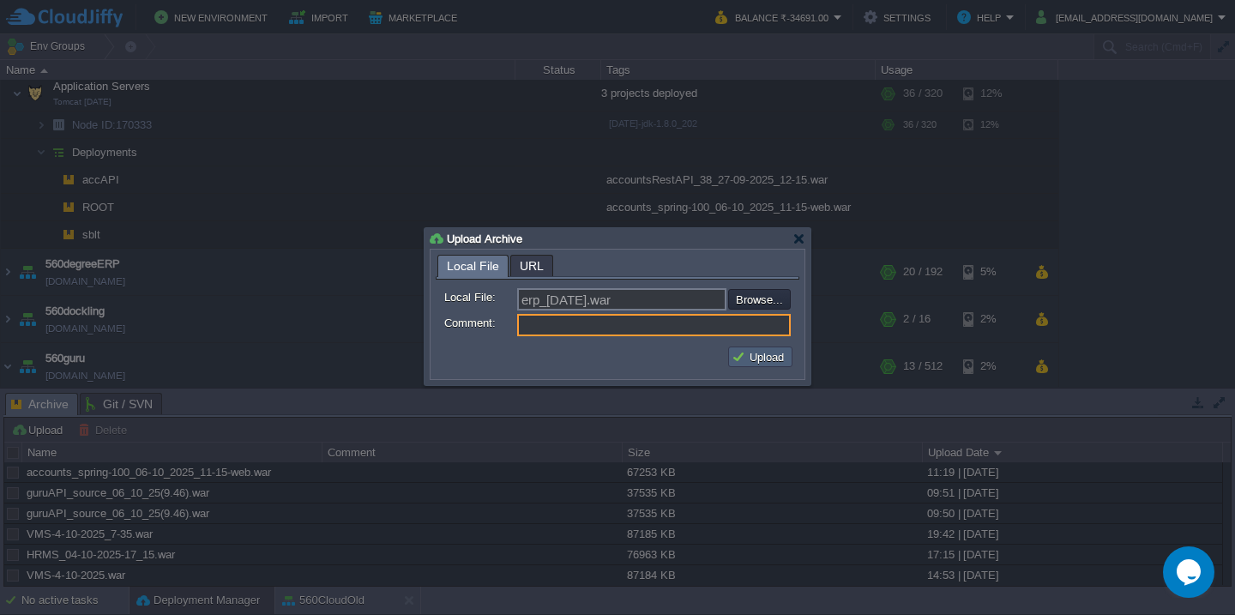
click at [754, 354] on button "Upload" at bounding box center [759, 356] width 57 height 15
